Goal: Entertainment & Leisure: Consume media (video, audio)

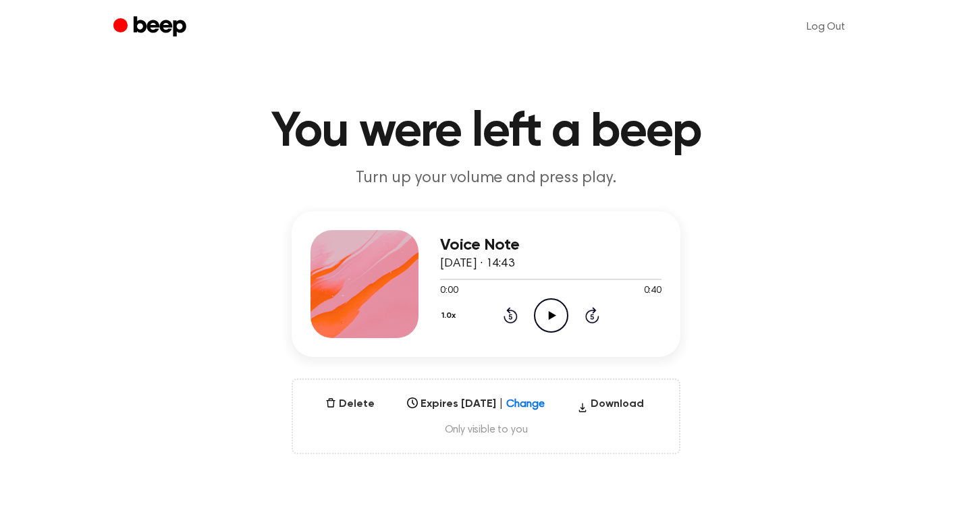
click at [536, 307] on circle at bounding box center [551, 315] width 33 height 33
drag, startPoint x: 439, startPoint y: 277, endPoint x: 501, endPoint y: 272, distance: 62.3
click at [503, 273] on div at bounding box center [550, 278] width 221 height 11
click at [605, 271] on div "Voice Note [DATE] · 14:43" at bounding box center [550, 254] width 221 height 37
click at [609, 279] on div at bounding box center [550, 279] width 221 height 1
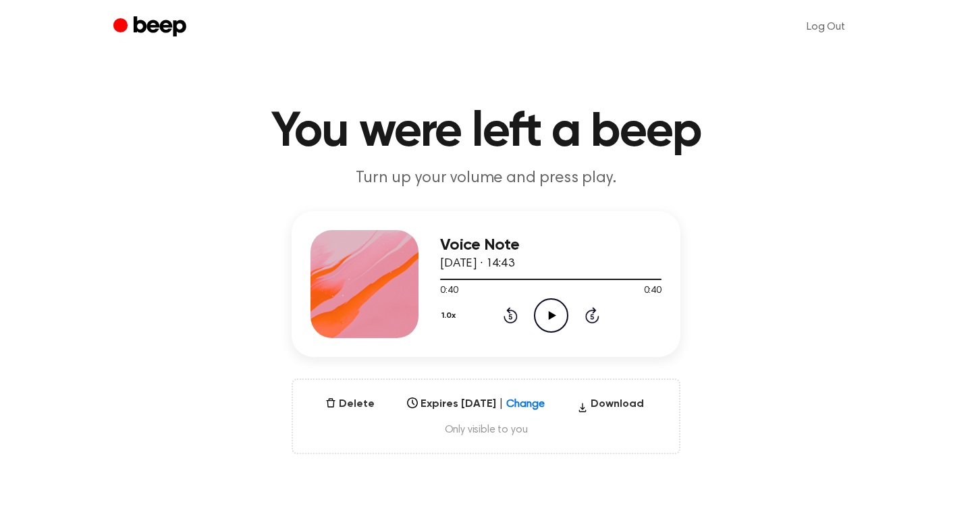
click at [550, 316] on icon at bounding box center [551, 315] width 7 height 9
click at [510, 241] on h3 "Voice Note" at bounding box center [550, 245] width 221 height 18
click at [550, 304] on icon "Pause Audio" at bounding box center [551, 315] width 34 height 34
drag, startPoint x: 518, startPoint y: 236, endPoint x: 433, endPoint y: 245, distance: 84.8
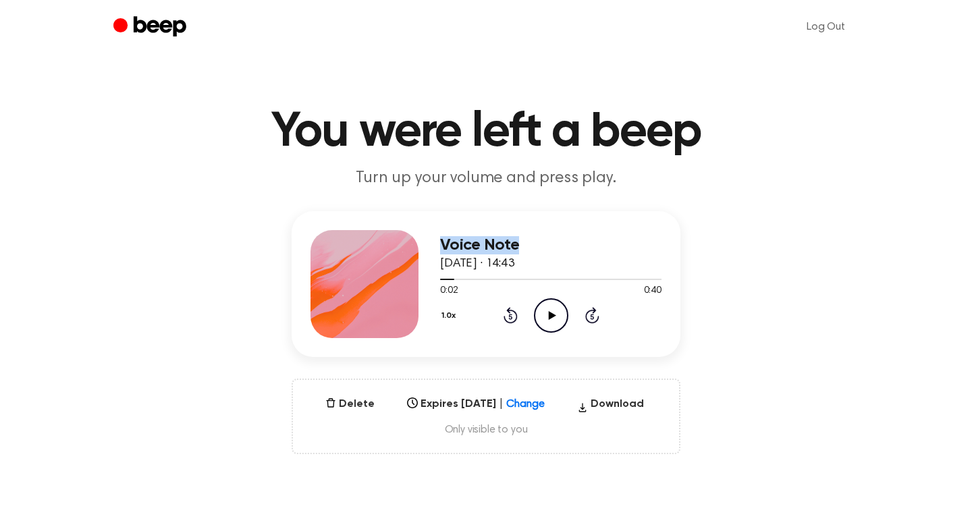
click at [434, 245] on div "Voice Note [DATE] · 14:43 0:02 0:40 Your browser does not support the [object O…" at bounding box center [486, 284] width 389 height 146
click at [485, 251] on h3 "Voice Note" at bounding box center [550, 245] width 221 height 18
drag, startPoint x: 517, startPoint y: 241, endPoint x: 367, endPoint y: 234, distance: 150.0
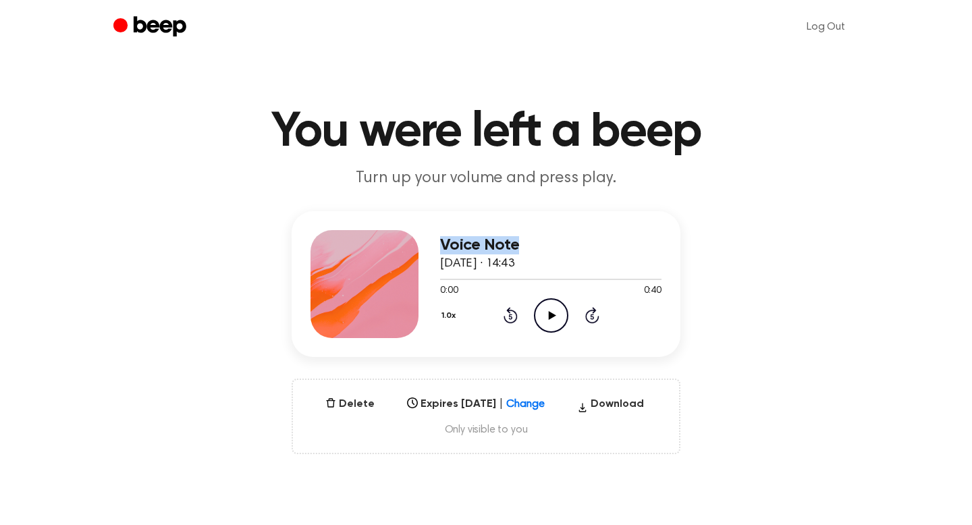
click at [370, 239] on div "Voice Note 24 August 2025 · 14:43 0:00 0:40 Your browser does not support the […" at bounding box center [486, 284] width 389 height 146
click at [478, 243] on h3 "Voice Note" at bounding box center [550, 245] width 221 height 18
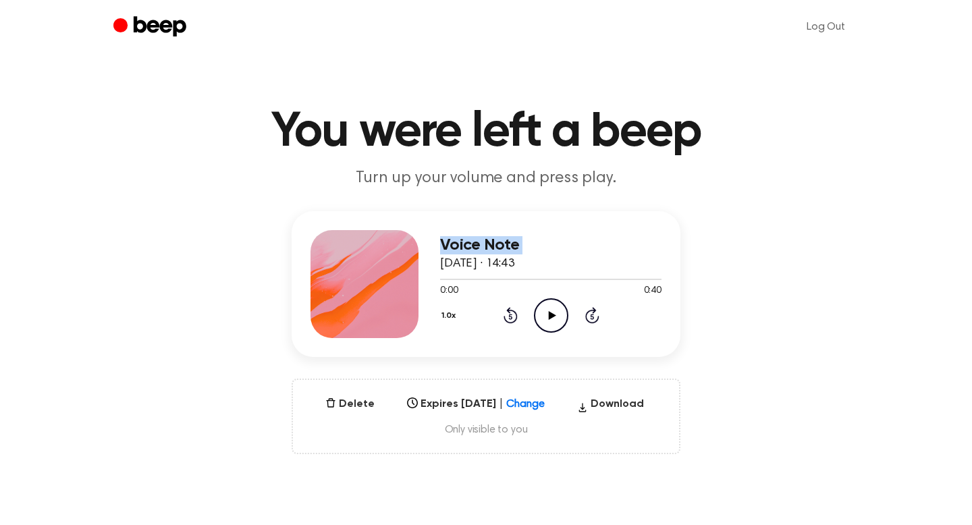
click at [478, 243] on h3 "Voice Note" at bounding box center [550, 245] width 221 height 18
click at [615, 247] on h3 "Voice Note" at bounding box center [550, 245] width 221 height 18
